Goal: Task Accomplishment & Management: Complete application form

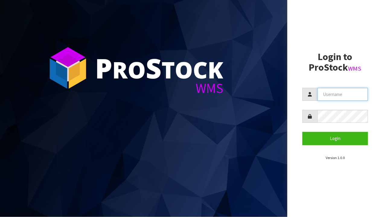
click at [353, 95] on input "text" at bounding box center [343, 94] width 50 height 13
type input "BABW"
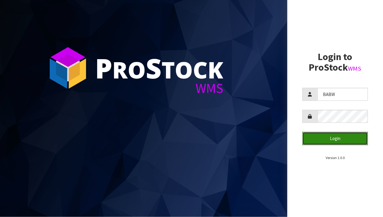
click at [360, 141] on button "Login" at bounding box center [336, 138] width 66 height 13
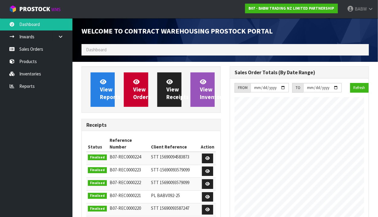
scroll to position [347, 148]
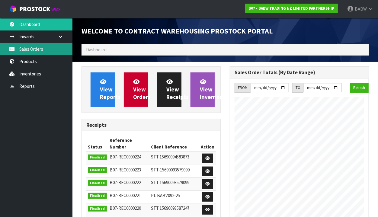
click at [21, 53] on link "Sales Orders" at bounding box center [36, 49] width 72 height 12
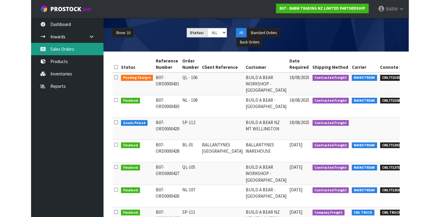
scroll to position [67, 0]
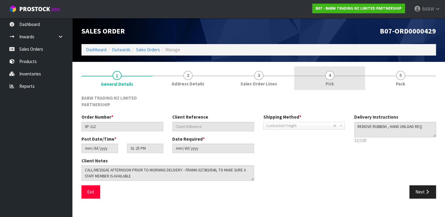
click at [313, 82] on link "4 Pick" at bounding box center [329, 78] width 71 height 24
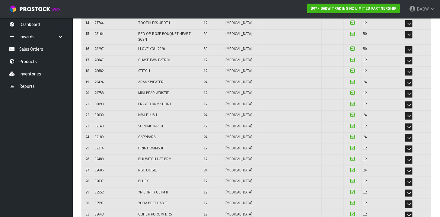
scroll to position [452, 0]
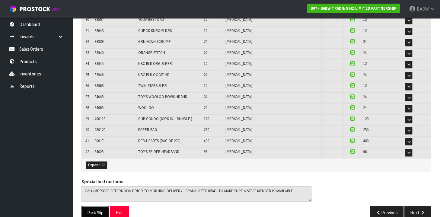
drag, startPoint x: 99, startPoint y: 202, endPoint x: 118, endPoint y: 195, distance: 20.6
click at [99, 206] on button "Pack Slip" at bounding box center [96, 212] width 28 height 13
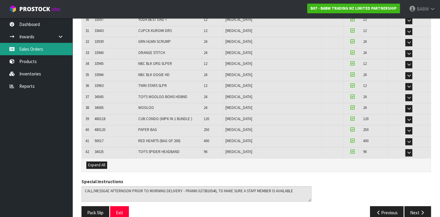
click at [42, 49] on link "Sales Orders" at bounding box center [36, 49] width 72 height 12
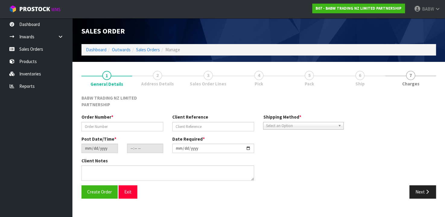
type input "NL - 108"
type input "[DATE]"
type input "09:28:00.000"
type input "[DATE]"
type textarea "DELIVER BETWEEN 8AM AND 8.30AM CALL - [PERSON_NAME] ON [PHONE_NUMBER] AFTERNOON…"
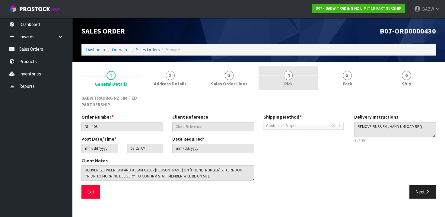
click at [290, 75] on span "4" at bounding box center [288, 75] width 9 height 9
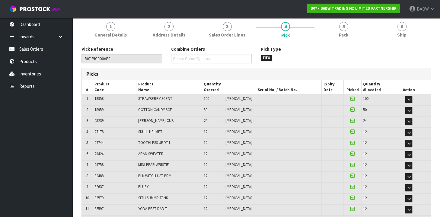
scroll to position [213, 0]
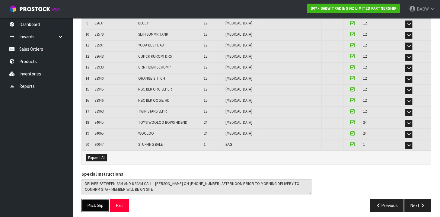
click at [93, 203] on button "Pack Slip" at bounding box center [96, 205] width 28 height 13
drag, startPoint x: 42, startPoint y: 113, endPoint x: 42, endPoint y: 108, distance: 4.5
click at [42, 113] on ul "Dashboard Inwards Purchase Orders Receipts Sales Orders Products Inventories Re…" at bounding box center [36, 117] width 72 height 199
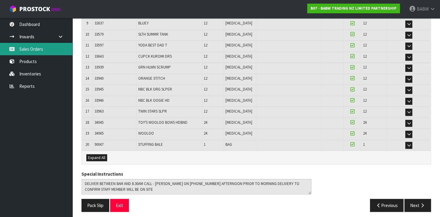
click at [35, 49] on link "Sales Orders" at bounding box center [36, 49] width 72 height 12
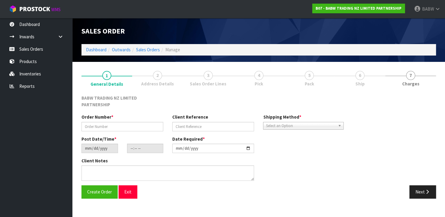
type input "QL - 106"
type input "[DATE]"
type input "13:40:00.000"
type input "[DATE]"
type textarea "DELIVER BETWEEN 8AM AND 8.30AM CALL - [PERSON_NAME] ON [PHONE_NUMBER] AFTERNOON…"
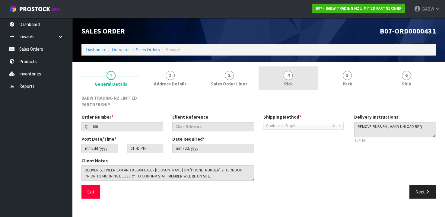
click at [292, 84] on span "Pick" at bounding box center [288, 84] width 8 height 6
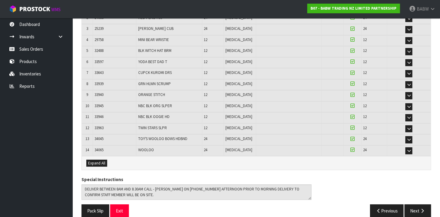
scroll to position [147, 0]
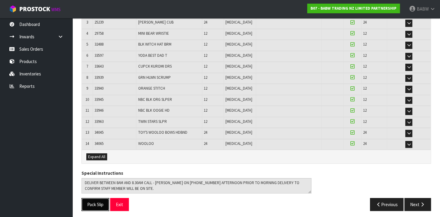
click at [91, 203] on button "Pack Slip" at bounding box center [96, 204] width 28 height 13
click at [43, 126] on ul "Dashboard Inwards Purchase Orders Receipts Sales Orders Products Inventories Re…" at bounding box center [36, 117] width 72 height 199
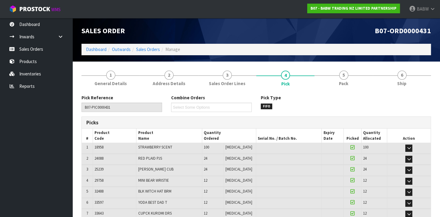
scroll to position [0, 0]
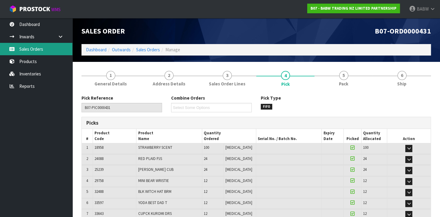
click at [28, 52] on link "Sales Orders" at bounding box center [36, 49] width 72 height 12
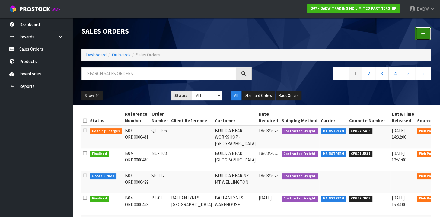
click at [383, 33] on link at bounding box center [424, 33] width 16 height 13
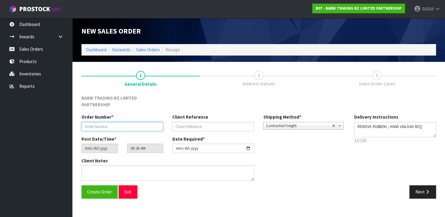
click at [137, 129] on input "text" at bounding box center [123, 126] width 82 height 9
click at [132, 129] on input "text" at bounding box center [123, 126] width 82 height 9
type input "1"
click at [383, 191] on button "Next" at bounding box center [423, 191] width 27 height 13
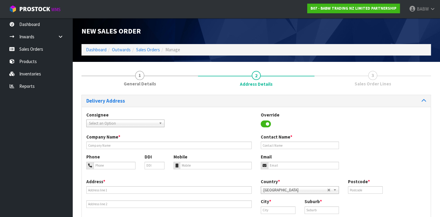
click at [112, 124] on span "Select an Option" at bounding box center [122, 123] width 67 height 7
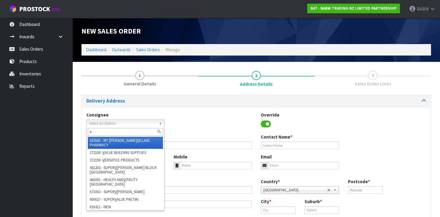
type input "v"
click at [119, 141] on li "102501 - MT [PERSON_NAME] V ILLAGE PHARMACY" at bounding box center [125, 143] width 75 height 12
type input "MT [PERSON_NAME] VILLAGE PHARMACY"
type input "[STREET_ADDRESS]"
type input "1025"
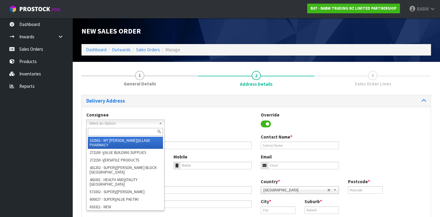
type input "[GEOGRAPHIC_DATA]"
type input "[GEOGRAPHIC_DATA][PERSON_NAME]"
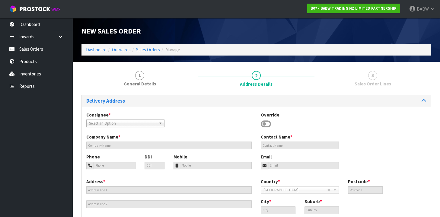
drag, startPoint x: 146, startPoint y: 123, endPoint x: 140, endPoint y: 127, distance: 7.0
click at [146, 123] on span "Select an Option" at bounding box center [121, 123] width 64 height 7
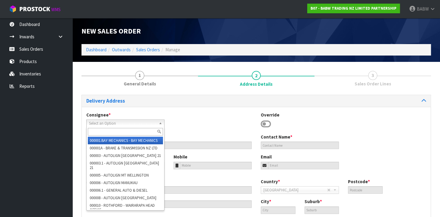
paste input "BABQUEENSGATE"
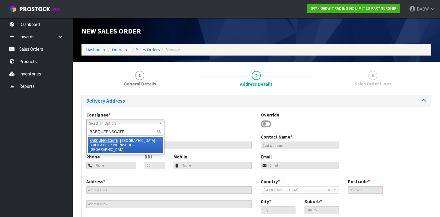
type input "BABQUEENSGATE"
click at [137, 141] on li "BABQUEENSGATE - [GEOGRAPHIC_DATA] - BUILD A BEAR WORKSHOP - [GEOGRAPHIC_DATA]" at bounding box center [125, 145] width 75 height 17
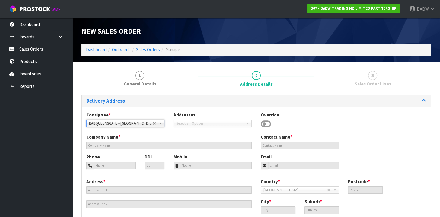
type input "BUILD A BEAR WORKSHOP - [GEOGRAPHIC_DATA]"
type input "[PERSON_NAME]"
type input "0272642975"
type input "0272371896"
type input "SHOP S160, CNR QUEENS DRIVE AND BUNNY ST"
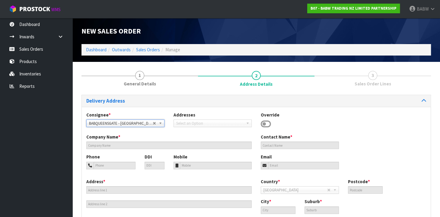
type input "[GEOGRAPHIC_DATA]"
type input "5011"
type input "[GEOGRAPHIC_DATA]"
type input "CENTRAL HUTT"
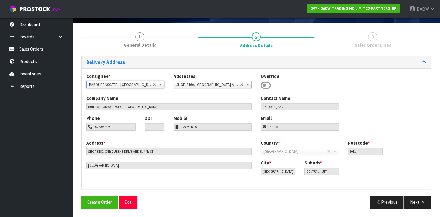
scroll to position [39, 0]
drag, startPoint x: 417, startPoint y: 201, endPoint x: 399, endPoint y: 200, distance: 18.1
click at [383, 201] on button "Next" at bounding box center [418, 202] width 27 height 13
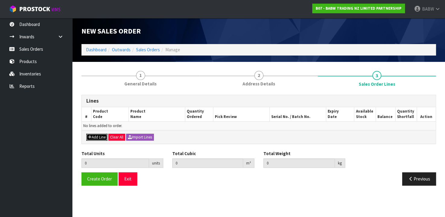
click at [99, 137] on button "Add Line" at bounding box center [96, 137] width 21 height 7
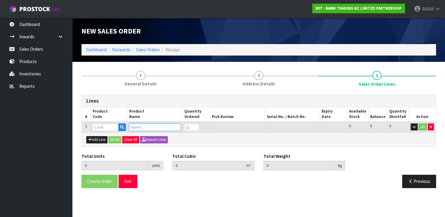
click at [142, 128] on input "text" at bounding box center [155, 128] width 52 height 8
type input "STU"
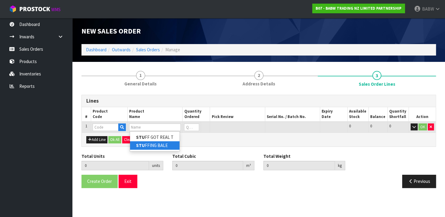
click at [146, 145] on link "STU FFING BALE" at bounding box center [155, 145] width 50 height 8
type input "STUFFING BALE"
type input "0.000000"
type input "0.000"
type input "90047"
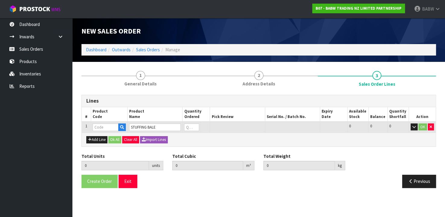
type input "0"
click at [94, 141] on button "Add Line" at bounding box center [96, 139] width 21 height 7
type input "0"
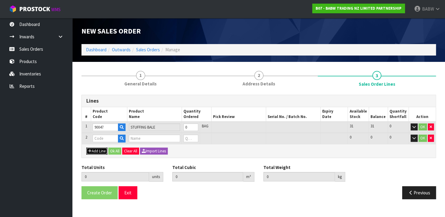
click at [92, 149] on button "Add Line" at bounding box center [96, 151] width 21 height 7
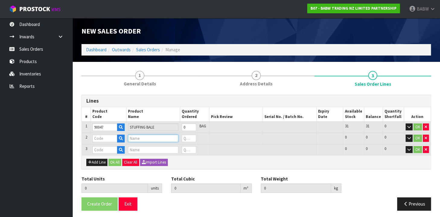
click at [143, 140] on input "text" at bounding box center [153, 139] width 50 height 8
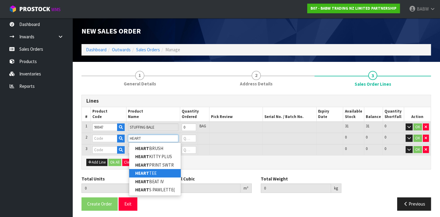
type input "HEART"
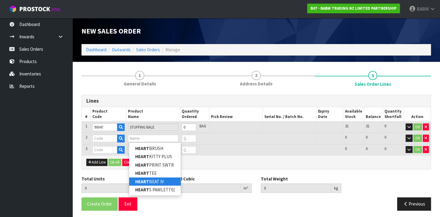
click at [144, 181] on strong "HEART" at bounding box center [142, 182] width 14 height 6
type input "HEARTBEAT IV"
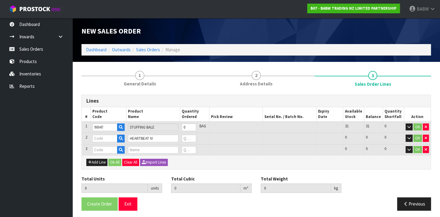
type input "24713"
type input "0"
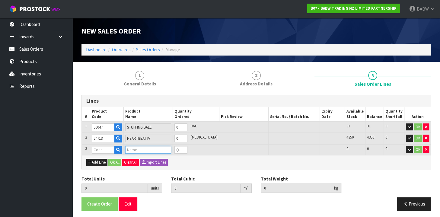
click at [138, 150] on input "text" at bounding box center [148, 150] width 46 height 8
click at [155, 151] on input "text" at bounding box center [148, 150] width 46 height 8
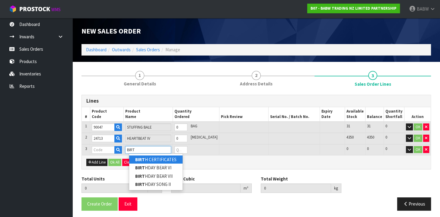
type input "BIRT"
click at [154, 160] on link "BIRT H CERTIFICATES" at bounding box center [155, 160] width 53 height 8
type input "BIRTH CERTIFICATES"
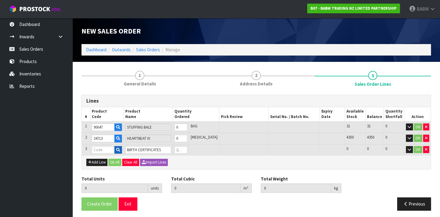
type input "0.000000"
type input "0.000"
type input "90009"
type input "0"
click at [383, 136] on icon "button" at bounding box center [426, 138] width 2 height 4
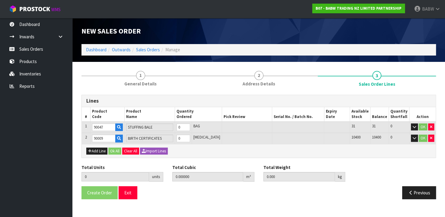
drag, startPoint x: 51, startPoint y: 146, endPoint x: 123, endPoint y: 159, distance: 73.3
click at [51, 146] on ul "Dashboard Inwards Purchase Orders Receipts Sales Orders Products Inventories Re…" at bounding box center [36, 117] width 72 height 199
click at [100, 152] on button "Add Line" at bounding box center [96, 151] width 21 height 7
type input "0"
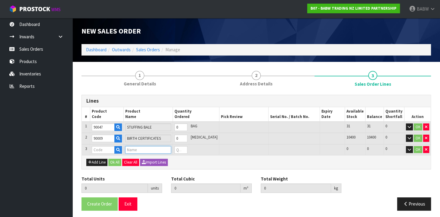
click at [141, 150] on input "text" at bounding box center [148, 150] width 46 height 8
type input "RED H"
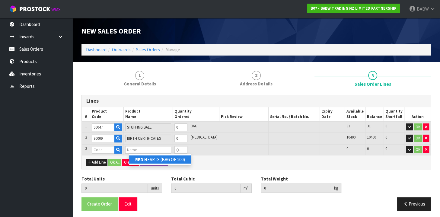
click at [170, 159] on link "RED H EARTS (BAG OF 200)" at bounding box center [160, 160] width 62 height 8
type input "RED HEARTS (BAG OF 200)"
type input "0.000000"
type input "0.000"
type input "90017"
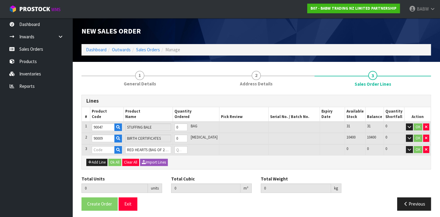
type input "0"
click at [187, 127] on input "0" at bounding box center [181, 128] width 13 height 8
drag, startPoint x: 188, startPoint y: 127, endPoint x: 185, endPoint y: 126, distance: 3.0
click at [185, 126] on input "0" at bounding box center [181, 128] width 13 height 8
type input "2"
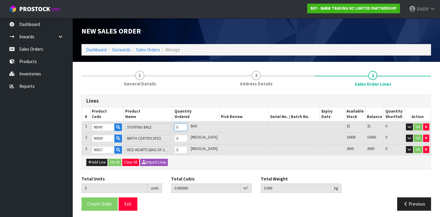
type input "1.9824"
type input "548"
type input "2"
type input "20"
type input "19.824"
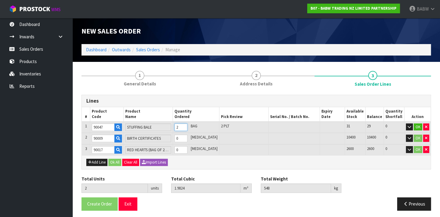
type input "5480"
type input "20"
type input "200"
type input "198.24"
type input "54800"
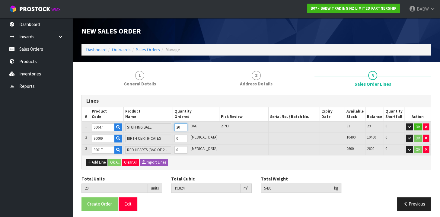
type input "200"
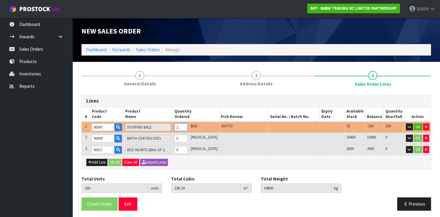
type input "20"
type input "19.824"
type input "5480"
type input "20"
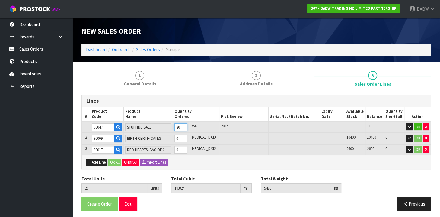
type input "2"
type input "1.9824"
type input "548"
type input "2"
type input "0"
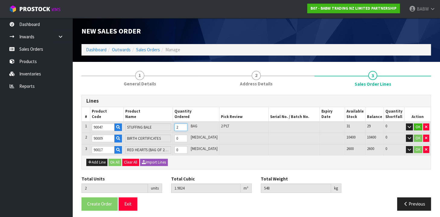
type input "0"
type input "2"
type input "1.9824"
type input "548"
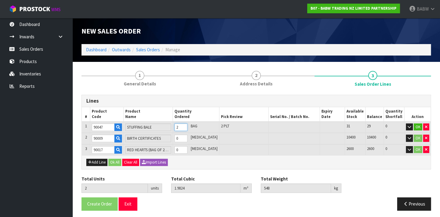
type input "2"
click at [224, 173] on div "Lines # Product Code Product Name Quantity Ordered Pick Review Serial No. / Bat…" at bounding box center [257, 155] width 350 height 121
click at [187, 152] on input "0" at bounding box center [181, 150] width 13 height 8
drag, startPoint x: 189, startPoint y: 149, endPoint x: 184, endPoint y: 148, distance: 4.8
click at [184, 148] on input "0" at bounding box center [181, 150] width 13 height 8
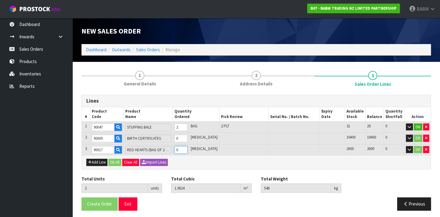
type input "6"
type input "1.982416"
type input "548.004"
type input "4"
type input "42"
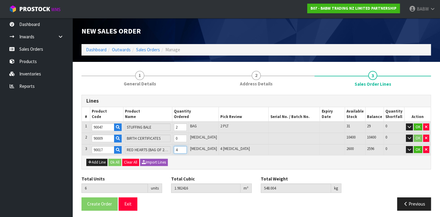
type input "1.98256"
type input "548.04"
type input "40"
type input "402"
type input "1.985088"
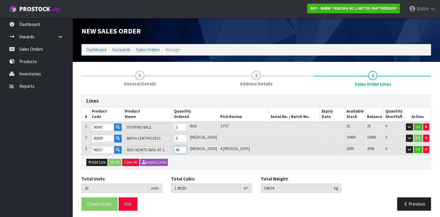
type input "548.5"
type input "400"
click at [188, 136] on input "0" at bounding box center [181, 139] width 13 height 8
drag, startPoint x: 188, startPoint y: 137, endPoint x: 180, endPoint y: 136, distance: 8.5
click at [181, 136] on tr "2 90009 BIRTH CERTIFICATES 0 [MEDICAL_DATA] 10400 10400 0 OK" at bounding box center [256, 138] width 349 height 11
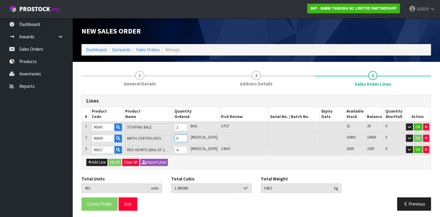
type input "403"
type input "2.00352"
type input "548.501"
type input "1"
type input "417"
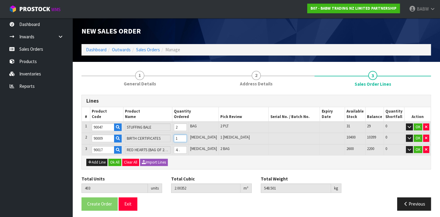
type input "2.261568"
type input "548.515"
type input "15"
type input "552"
type input "4.749888"
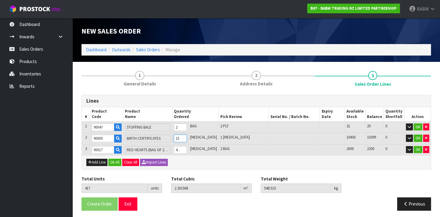
type input "548.65"
type input "150"
type input "1902"
type input "7.531584"
type input "560.22"
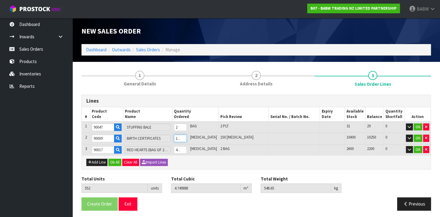
type input "1500"
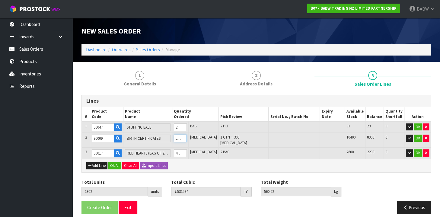
type input "552"
type input "4.749888"
type input "548.65"
type input "150"
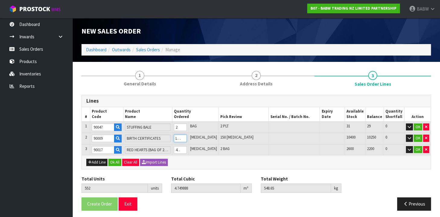
scroll to position [0, 0]
type input "417"
type input "2.261568"
type input "548.515"
type input "15"
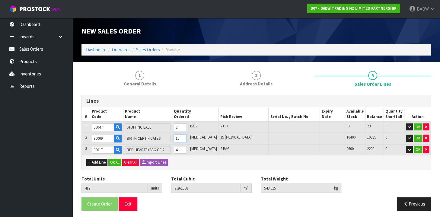
type input "403"
type input "2.00352"
type input "548.501"
type input "1"
type input "414"
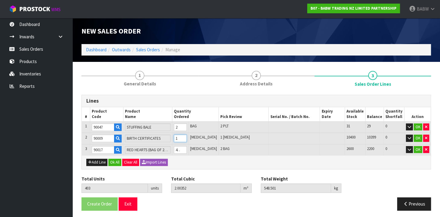
type input "2.206272"
type input "548.512"
type input "12"
type input "522"
type input "4.196928"
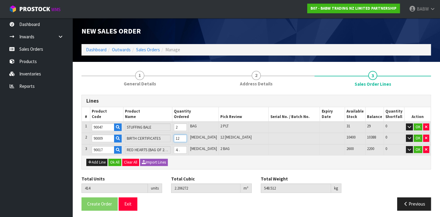
type input "548.62"
type input "120"
type input "1602"
type input "2.001984"
type input "559.92"
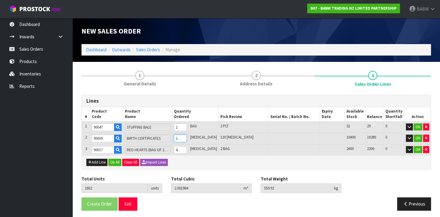
scroll to position [0, 1]
type input "1200"
click at [204, 172] on div "Lines # Product Code Product Name Quantity Ordered Pick Review Serial No. / Bat…" at bounding box center [257, 155] width 350 height 121
click at [99, 126] on input "90047" at bounding box center [103, 128] width 23 height 8
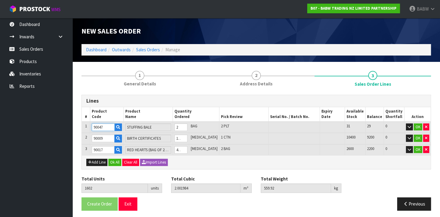
click at [99, 126] on input "90047" at bounding box center [103, 128] width 23 height 8
click at [99, 137] on input "90009" at bounding box center [103, 139] width 23 height 8
click at [98, 150] on input "90017" at bounding box center [103, 150] width 23 height 8
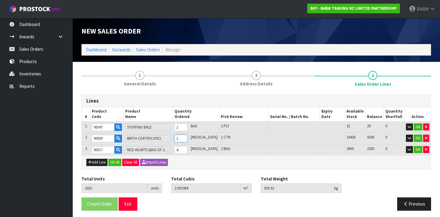
click at [188, 137] on input "1200" at bounding box center [181, 139] width 13 height 8
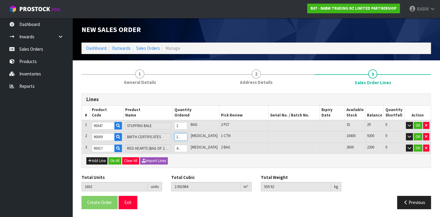
scroll to position [2, 0]
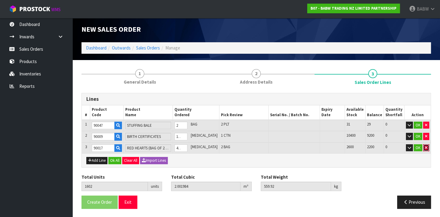
click at [383, 146] on icon "button" at bounding box center [426, 148] width 2 height 4
type input "1202"
type input "1.999296"
type input "559.42"
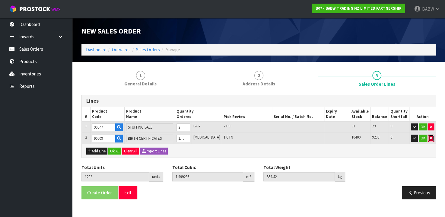
click at [383, 137] on button "button" at bounding box center [432, 138] width 6 height 7
type input "2"
type input "1.9824"
type input "548"
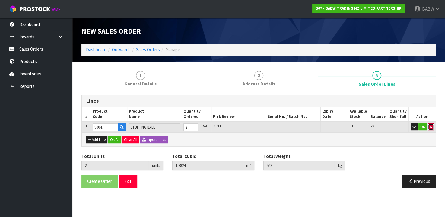
click at [383, 126] on button "button" at bounding box center [431, 127] width 6 height 7
type input "0"
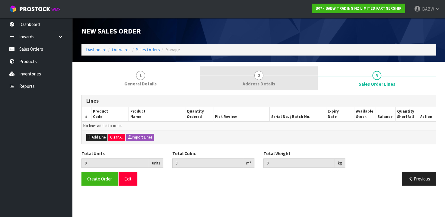
click at [270, 73] on link "2 Address Details" at bounding box center [259, 78] width 118 height 24
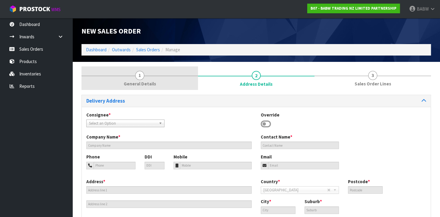
click at [142, 77] on span "1" at bounding box center [139, 75] width 9 height 9
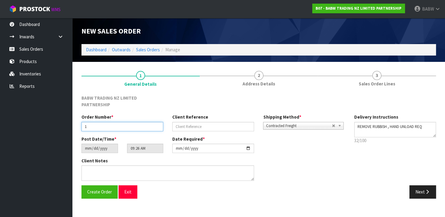
drag, startPoint x: 113, startPoint y: 124, endPoint x: 72, endPoint y: 121, distance: 40.3
click at [73, 121] on section "1 General Details 2 Address Details 3 Sales Order Lines BABW TRADING NZ LIMITED…" at bounding box center [258, 135] width 373 height 146
click at [130, 195] on button "Exit" at bounding box center [128, 191] width 19 height 13
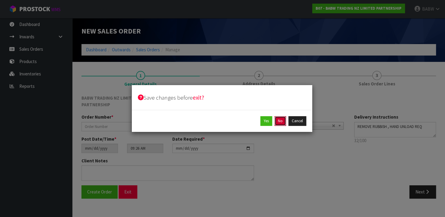
click at [282, 120] on button "No" at bounding box center [280, 121] width 11 height 10
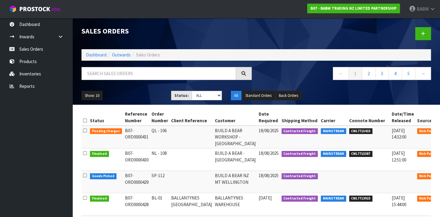
click at [47, 164] on ul "Dashboard Inwards Purchase Orders Receipts Sales Orders Products Inventories Re…" at bounding box center [36, 117] width 72 height 199
click at [11, 133] on ul "Dashboard Inwards Purchase Orders Receipts Sales Orders Products Inventories Re…" at bounding box center [36, 117] width 72 height 199
click at [12, 138] on ul "Dashboard Inwards Purchase Orders Receipts Sales Orders Products Inventories Re…" at bounding box center [36, 117] width 72 height 199
click at [11, 152] on ul "Dashboard Inwards Purchase Orders Receipts Sales Orders Products Inventories Re…" at bounding box center [36, 117] width 72 height 199
click at [383, 34] on link at bounding box center [424, 33] width 16 height 13
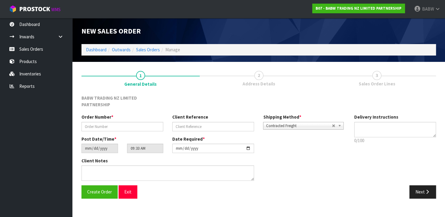
type textarea "REMOVE RUBBISH , HAND UNLOAD REQ"
click at [260, 78] on span "2" at bounding box center [259, 75] width 9 height 9
click at [133, 125] on input "text" at bounding box center [123, 126] width 82 height 9
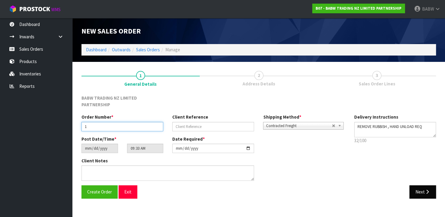
type input "1"
click at [383, 189] on button "Next" at bounding box center [423, 191] width 27 height 13
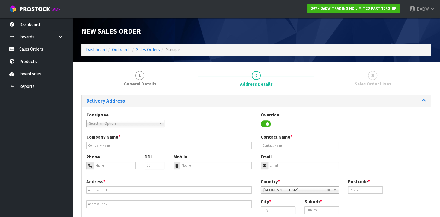
click at [124, 129] on div "Consignee 000001.BAY MECHANICS - BAY MECHANICS 000001A - BRAKE & TRANSMISSION N…" at bounding box center [256, 123] width 349 height 22
click at [136, 120] on link "Select an Option" at bounding box center [125, 124] width 78 height 8
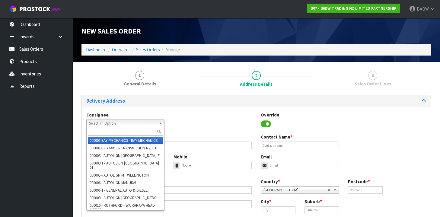
click at [140, 129] on input "text" at bounding box center [125, 132] width 75 height 8
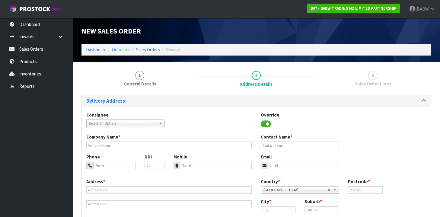
click at [129, 126] on span "Select an Option" at bounding box center [122, 123] width 67 height 7
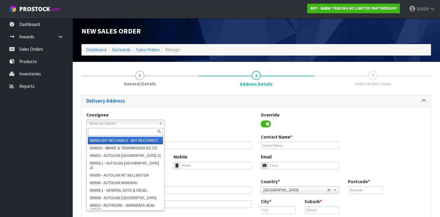
click at [111, 124] on span "Select an Option" at bounding box center [122, 123] width 67 height 7
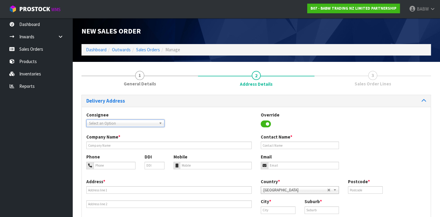
click at [109, 127] on div "Consignee 000001.BAY MECHANICS - BAY MECHANICS 000001A - BRAKE & TRANSMISSION N…" at bounding box center [256, 123] width 349 height 22
click at [111, 124] on span "Select an Option" at bounding box center [122, 123] width 67 height 7
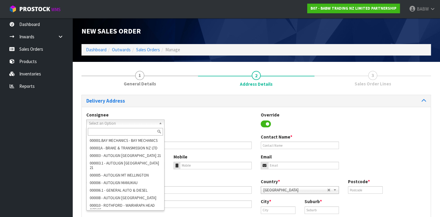
paste input "BABQUEENSGATE"
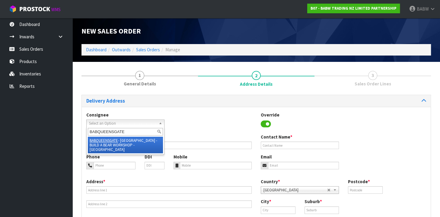
type input "BABQUEENSGATE"
click at [132, 142] on li "BABQUEENSGATE - [GEOGRAPHIC_DATA] - BUILD A BEAR WORKSHOP - [GEOGRAPHIC_DATA]" at bounding box center [125, 145] width 75 height 17
type input "BUILD A BEAR WORKSHOP - [GEOGRAPHIC_DATA]"
type input "[PERSON_NAME]"
type input "0272642975"
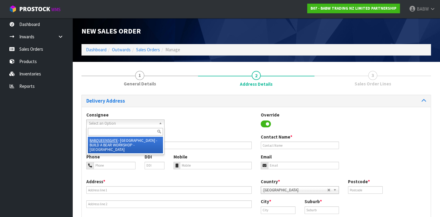
type input "0272371896"
type input "SHOP S160, CNR QUEENS DRIVE AND BUNNY ST"
type input "[GEOGRAPHIC_DATA]"
type input "5011"
type input "[GEOGRAPHIC_DATA]"
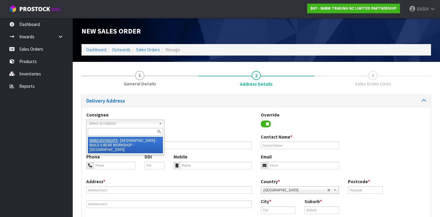
type input "CENTRAL HUTT"
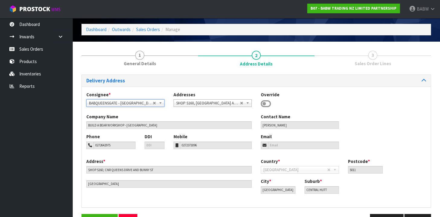
scroll to position [39, 0]
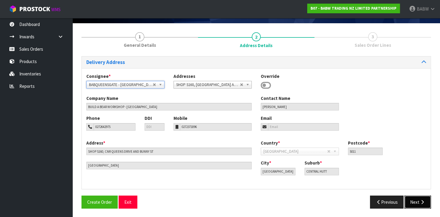
click at [383, 201] on button "Next" at bounding box center [418, 202] width 27 height 13
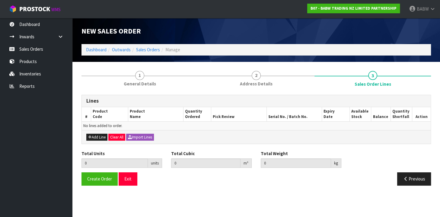
scroll to position [0, 0]
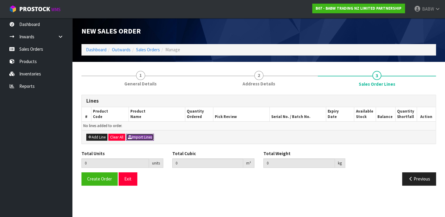
click at [140, 138] on button "Import Lines" at bounding box center [140, 137] width 28 height 7
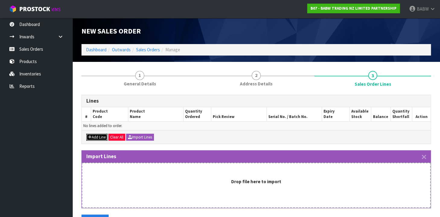
click at [104, 137] on button "Add Line" at bounding box center [96, 137] width 21 height 7
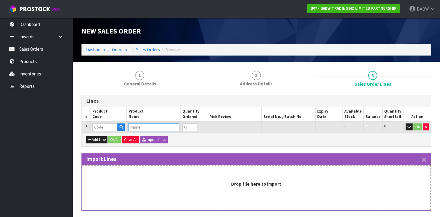
click at [143, 129] on input "text" at bounding box center [153, 128] width 51 height 8
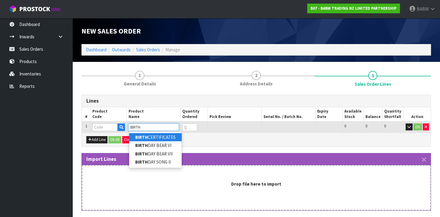
type input "BIRTH"
click at [155, 137] on link "BIRTH CERTIFICATES" at bounding box center [155, 137] width 53 height 8
type input "BIRTH CERTIFICATES"
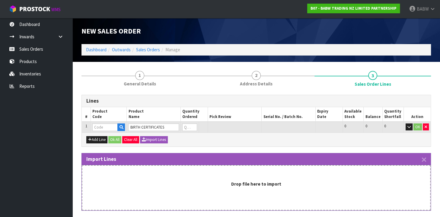
type input "0.000000"
type input "0.000"
type input "90009"
type input "0"
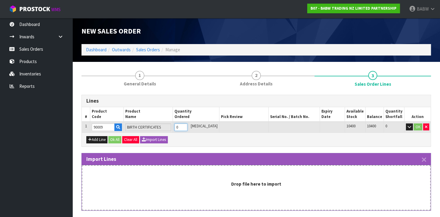
click at [179, 126] on tr "1 90009 BIRTH CERTIFICATES 0 [MEDICAL_DATA] 10400 10400 0 OK" at bounding box center [256, 127] width 349 height 11
type input "2"
type input "0.036864"
type input "0.002"
type input "2"
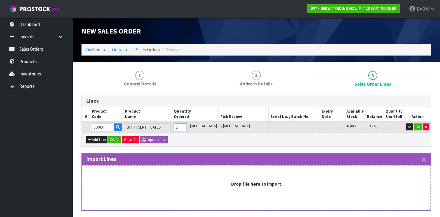
type input "25"
type input "0.4608"
type input "0.025"
type input "25"
type input "250"
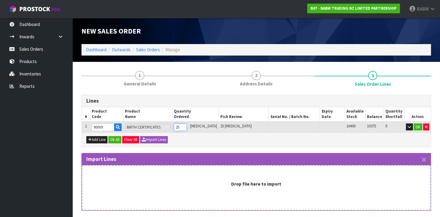
type input "4.608"
type input "0.25"
type input "250"
drag, startPoint x: 39, startPoint y: 134, endPoint x: 50, endPoint y: 134, distance: 11.8
click at [39, 134] on ul "Dashboard Inwards Purchase Orders Receipts Sales Orders Products Inventories Re…" at bounding box center [36, 117] width 72 height 199
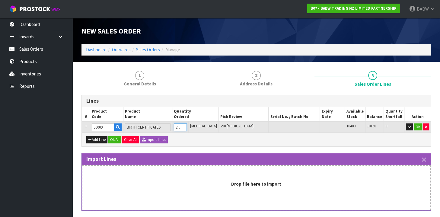
click at [187, 125] on input "250" at bounding box center [180, 128] width 13 height 8
click at [187, 126] on input "250" at bounding box center [180, 128] width 13 height 8
type input "1"
type input "0.018432"
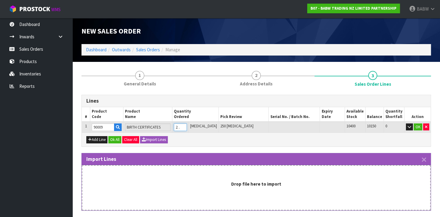
type input "0.001"
type input "1"
type input "12"
type input "0.221184"
type input "0.012"
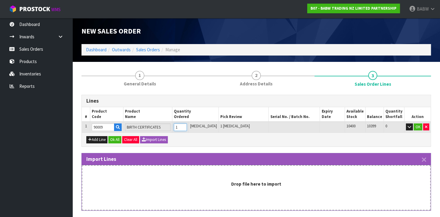
type input "12"
type input "120"
click at [63, 106] on ul "Dashboard Inwards Purchase Orders Receipts Sales Orders Products Inventories Re…" at bounding box center [36, 117] width 72 height 199
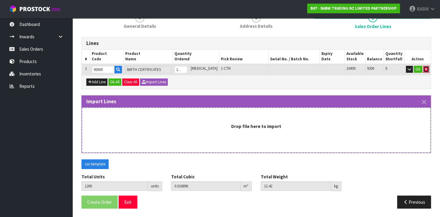
click at [383, 67] on icon "button" at bounding box center [426, 69] width 2 height 4
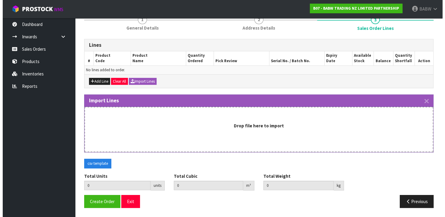
scroll to position [55, 0]
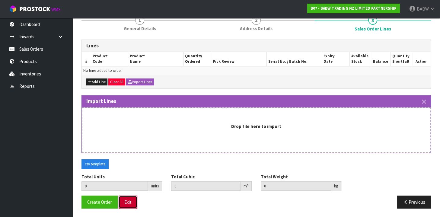
click at [132, 200] on button "Exit" at bounding box center [128, 202] width 19 height 13
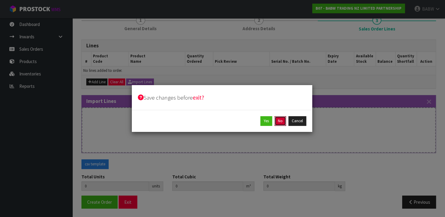
click at [278, 125] on button "No" at bounding box center [280, 121] width 11 height 10
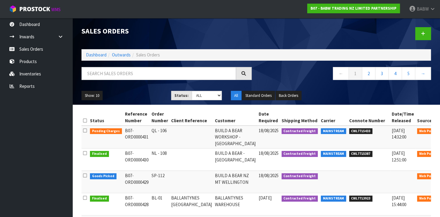
click at [17, 137] on ul "Dashboard Inwards Purchase Orders Receipts Sales Orders Products Inventories Re…" at bounding box center [36, 117] width 72 height 199
